Goal: Task Accomplishment & Management: Manage account settings

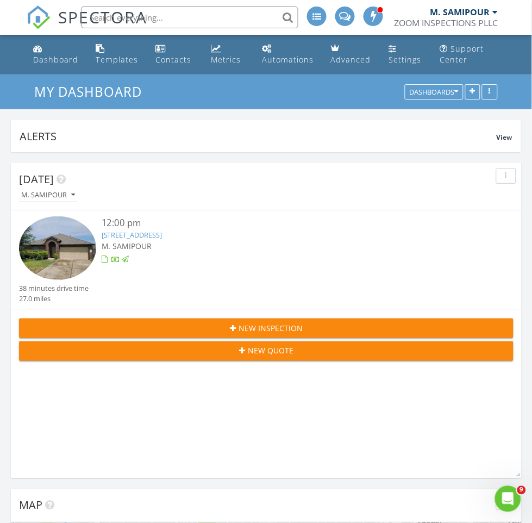
click at [132, 238] on link "29107 Innes Park Pl, Katy, TX 77494" at bounding box center [132, 235] width 61 height 10
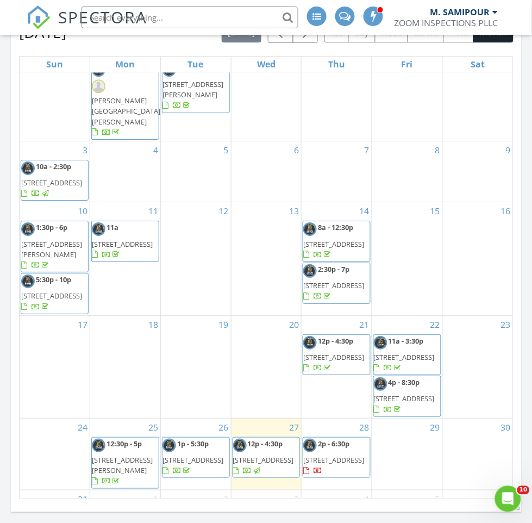
scroll to position [29, 0]
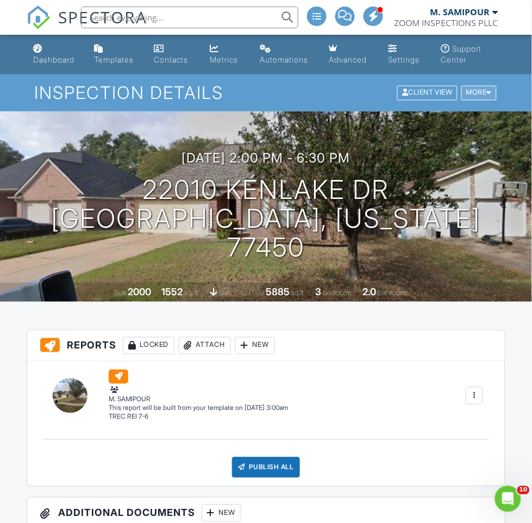
click at [474, 97] on div "More" at bounding box center [478, 93] width 35 height 15
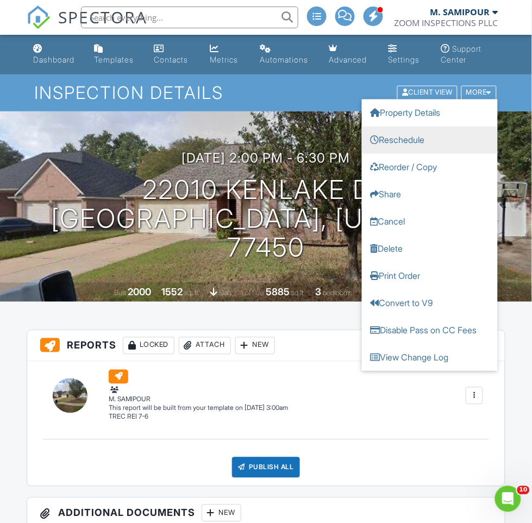
click at [425, 132] on link "Reschedule" at bounding box center [430, 140] width 136 height 27
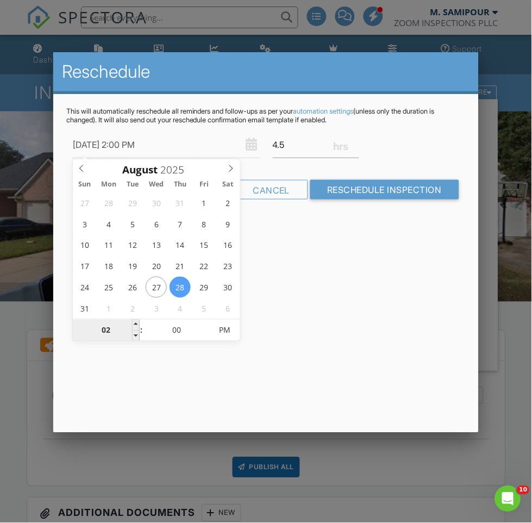
click at [97, 325] on input "02" at bounding box center [106, 331] width 67 height 22
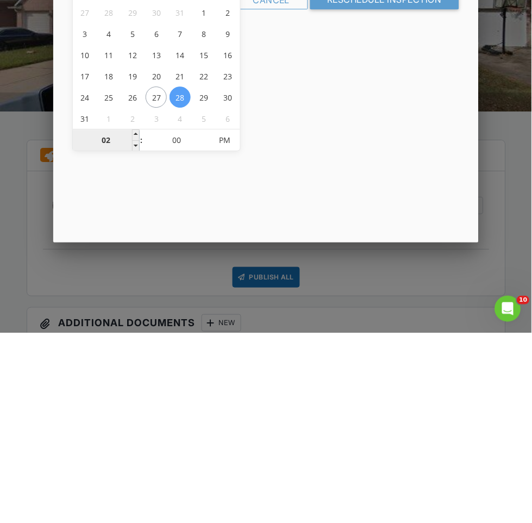
type input "01"
type input "08/28/2025 1:00 PM"
type input "10"
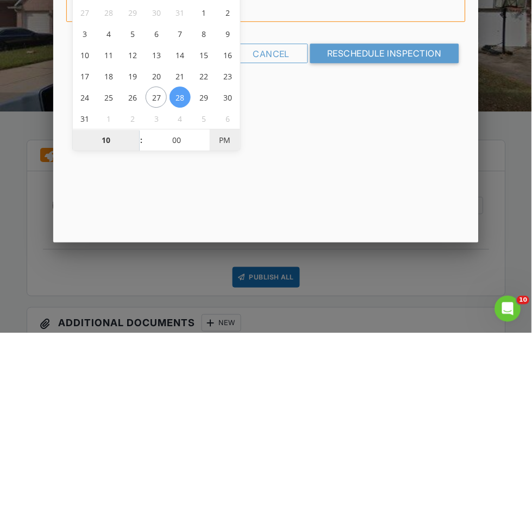
click at [219, 328] on span "PM" at bounding box center [225, 330] width 30 height 22
type input "[DATE] 10:00 AM"
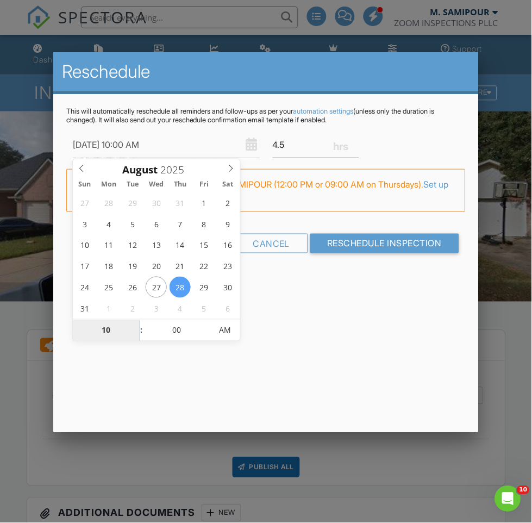
type input "10"
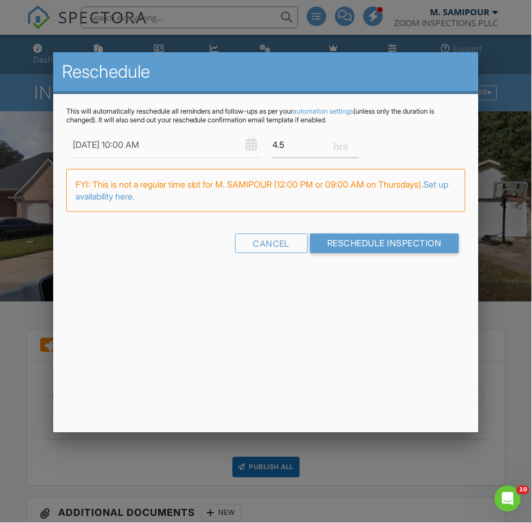
click at [387, 143] on div "08/28/2025 10:00 AM 4.5" at bounding box center [265, 144] width 399 height 27
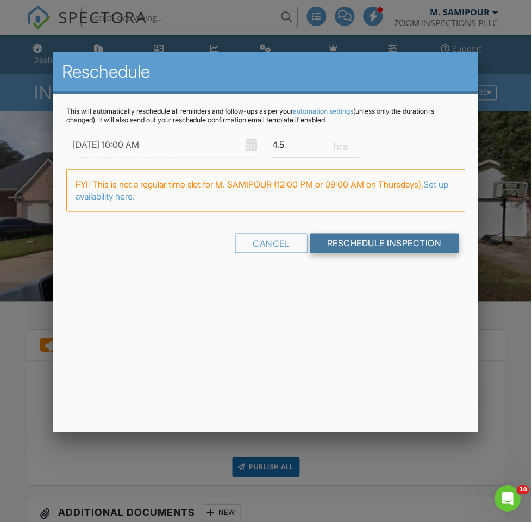
click at [397, 240] on input "Reschedule Inspection" at bounding box center [384, 244] width 149 height 20
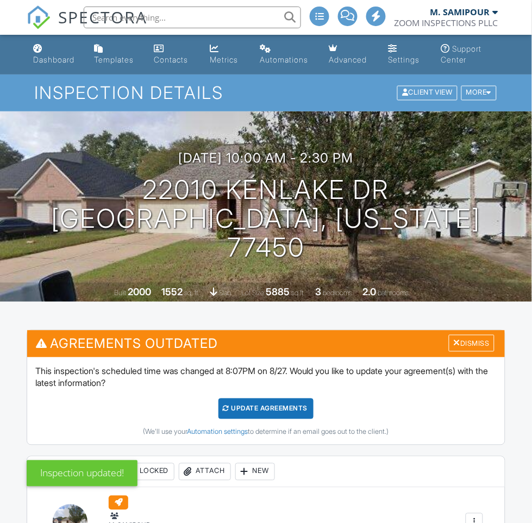
click at [285, 408] on div "Update Agreements" at bounding box center [265, 408] width 95 height 21
